Goal: Information Seeking & Learning: Learn about a topic

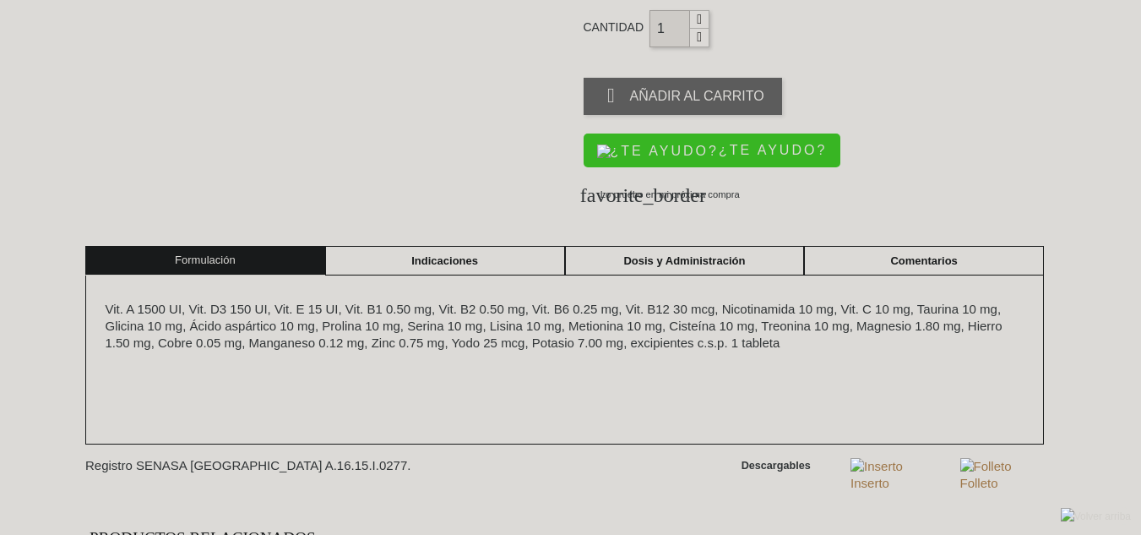
scroll to position [563, 0]
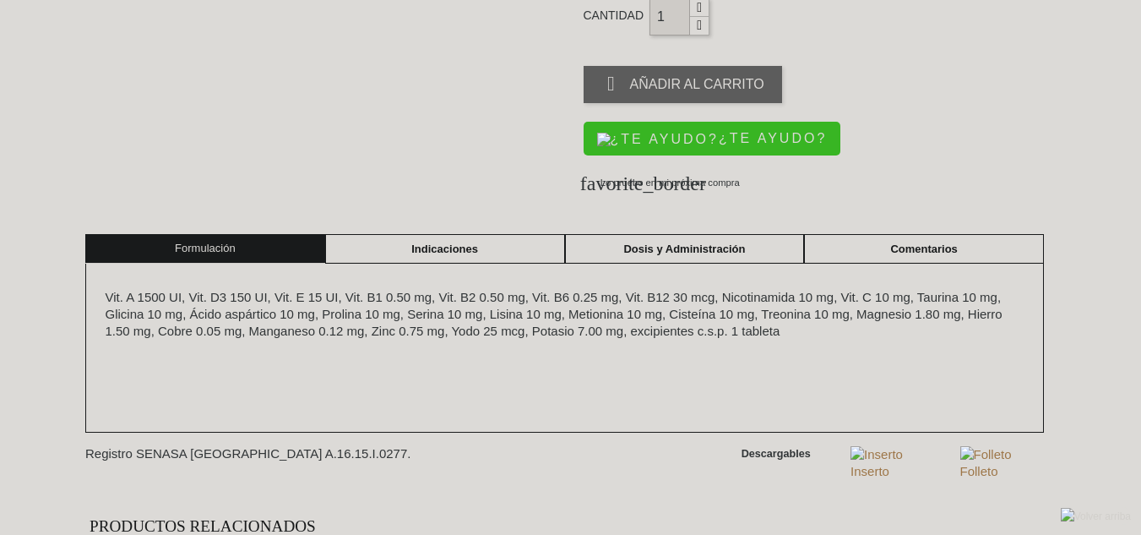
scroll to position [573, 0]
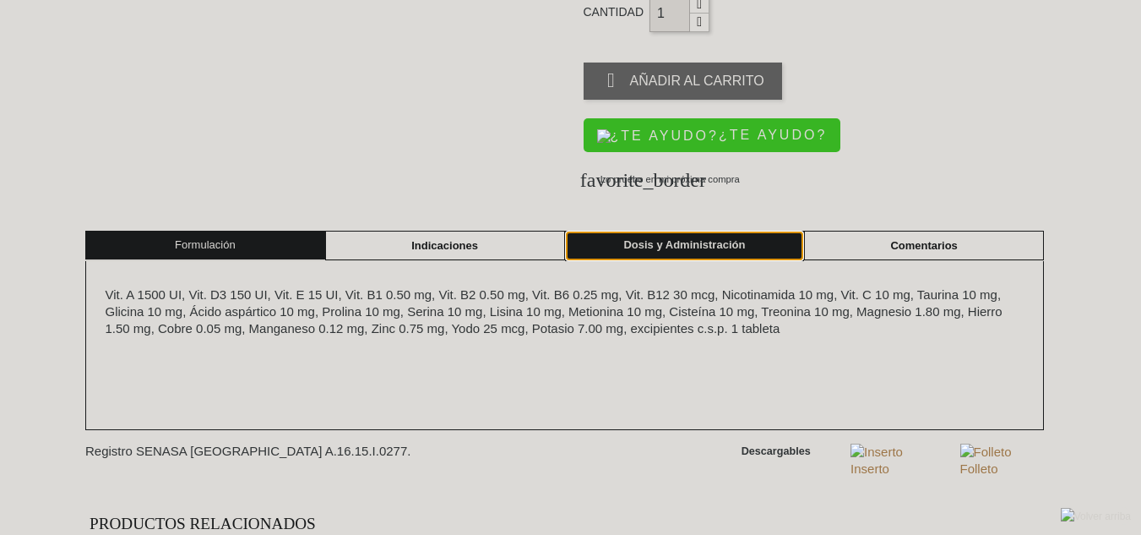
click at [776, 241] on link "Dosis y Administración" at bounding box center [685, 246] width 240 height 30
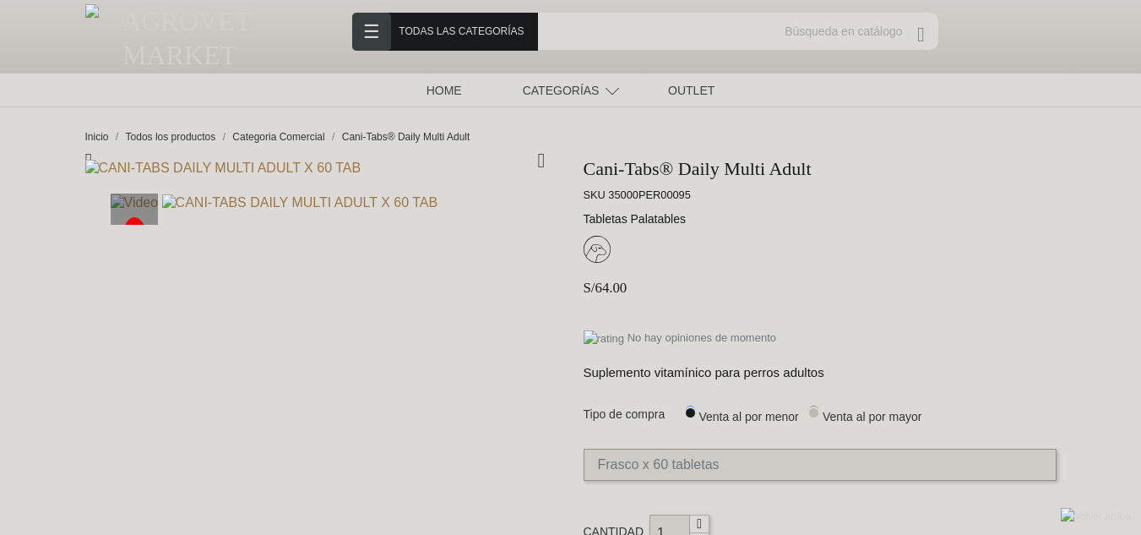
scroll to position [35, 0]
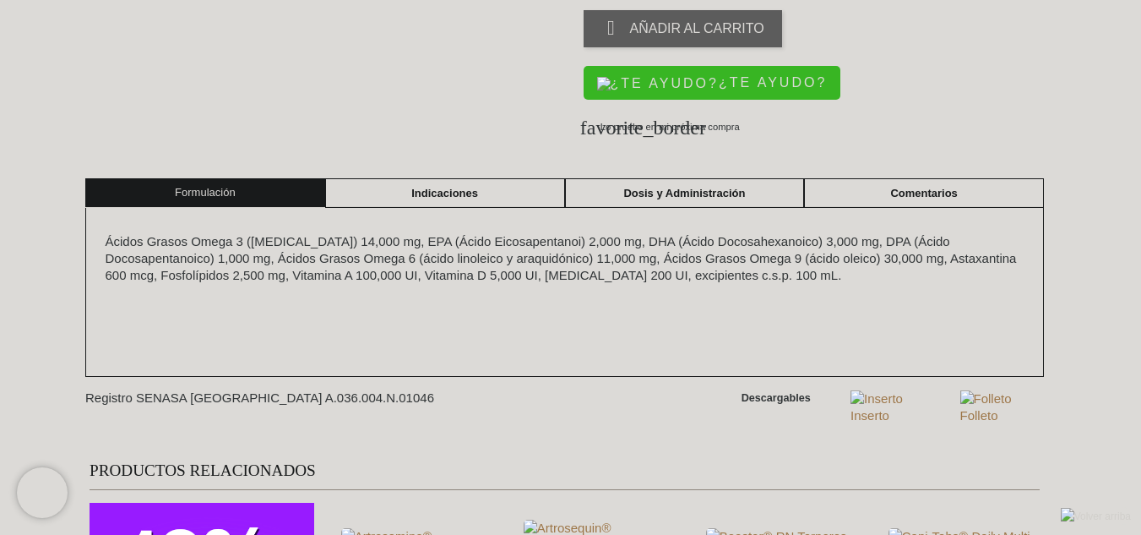
scroll to position [628, 0]
